Goal: Information Seeking & Learning: Find specific page/section

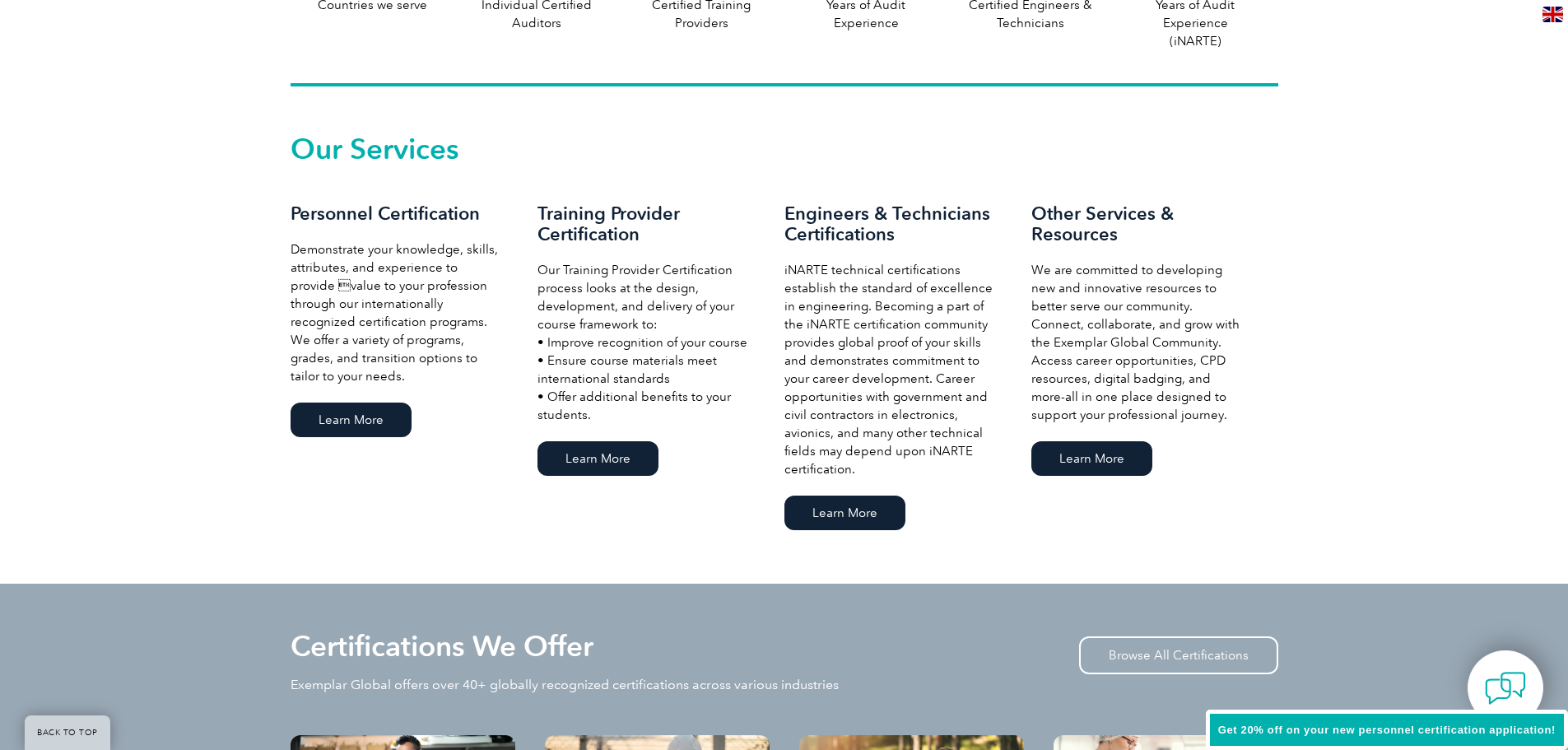
scroll to position [1058, 0]
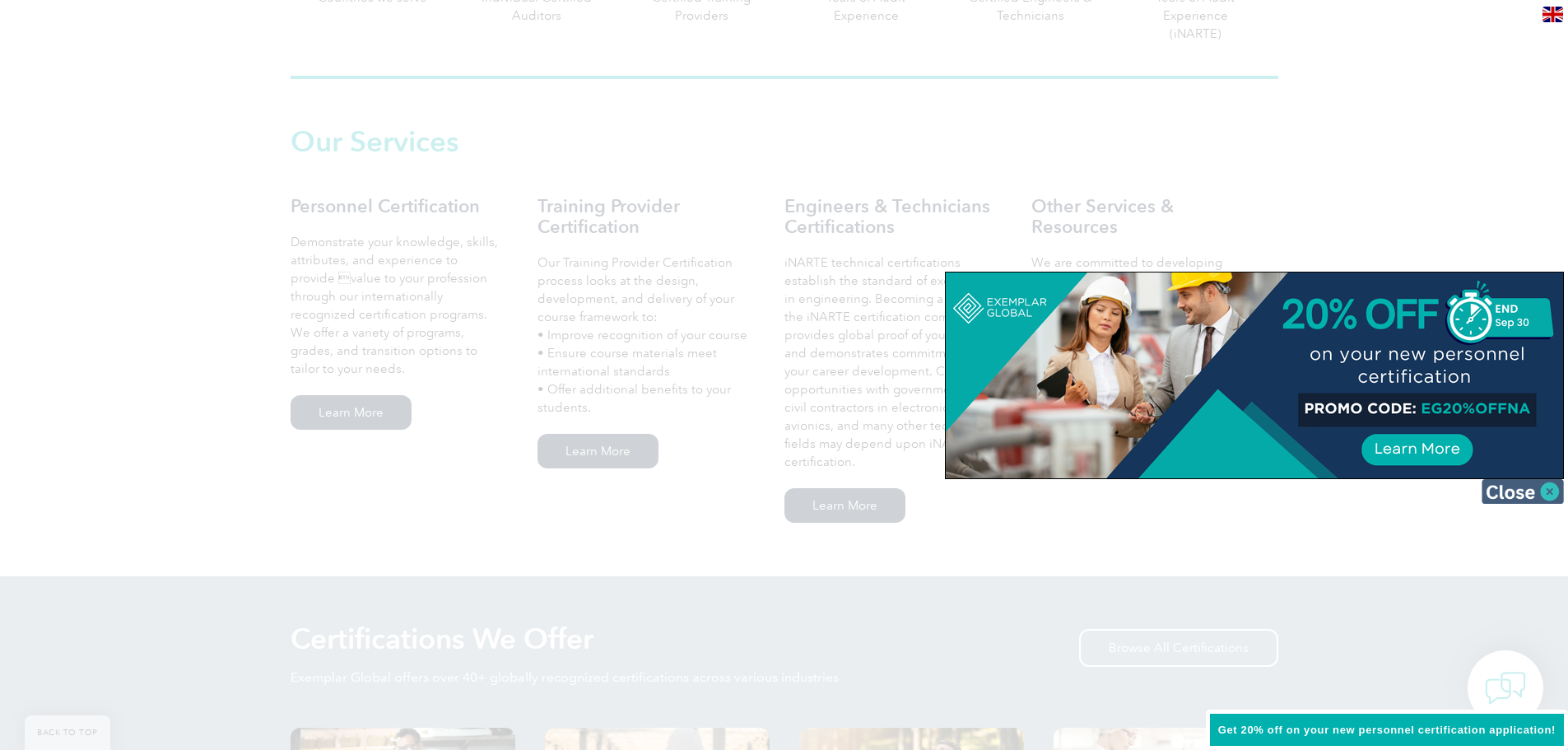
click at [1549, 491] on img at bounding box center [1523, 491] width 82 height 25
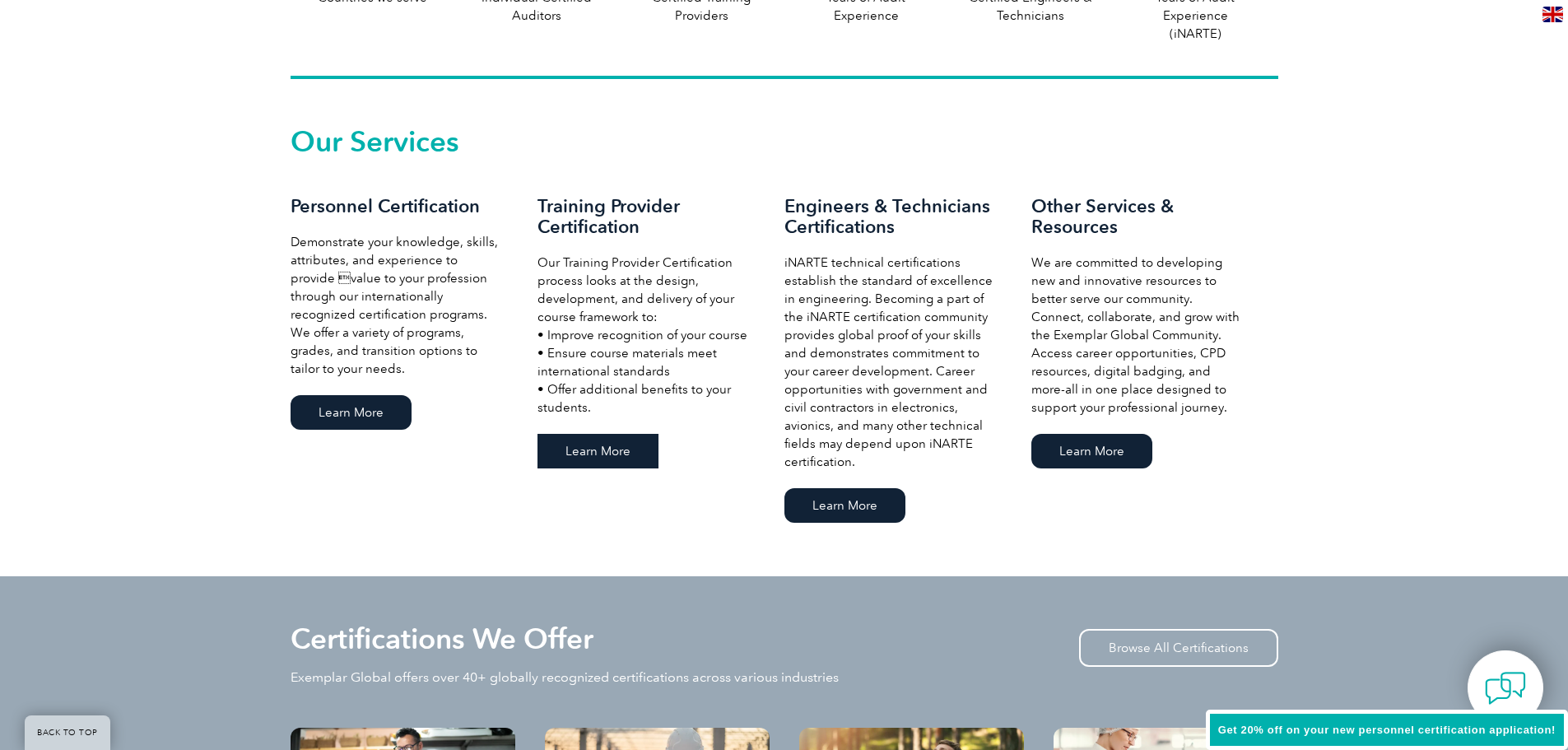
click at [608, 463] on link "Learn More" at bounding box center [597, 450] width 121 height 34
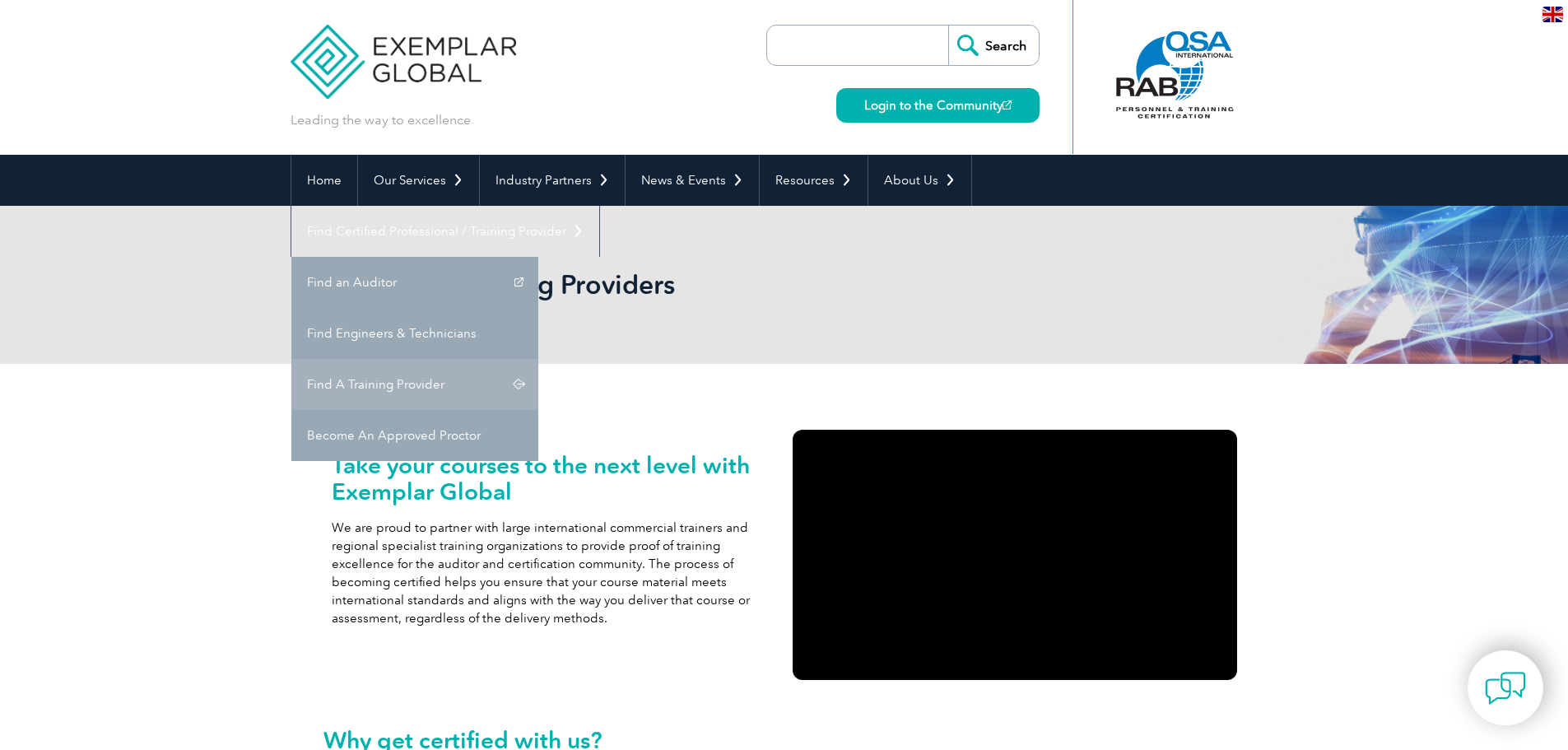
click at [538, 359] on link "Find A Training Provider" at bounding box center [415, 384] width 247 height 51
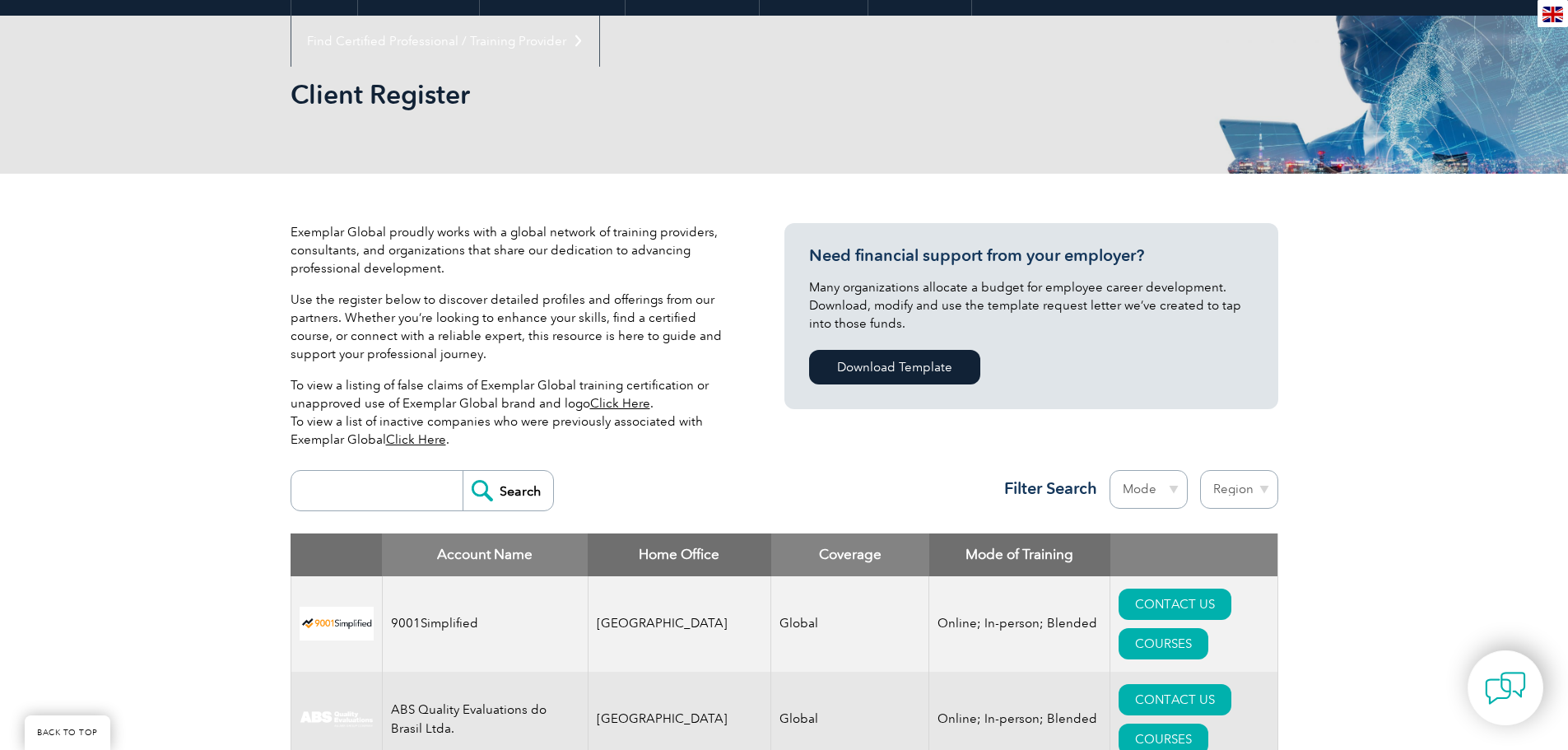
scroll to position [191, 0]
